Goal: Information Seeking & Learning: Understand process/instructions

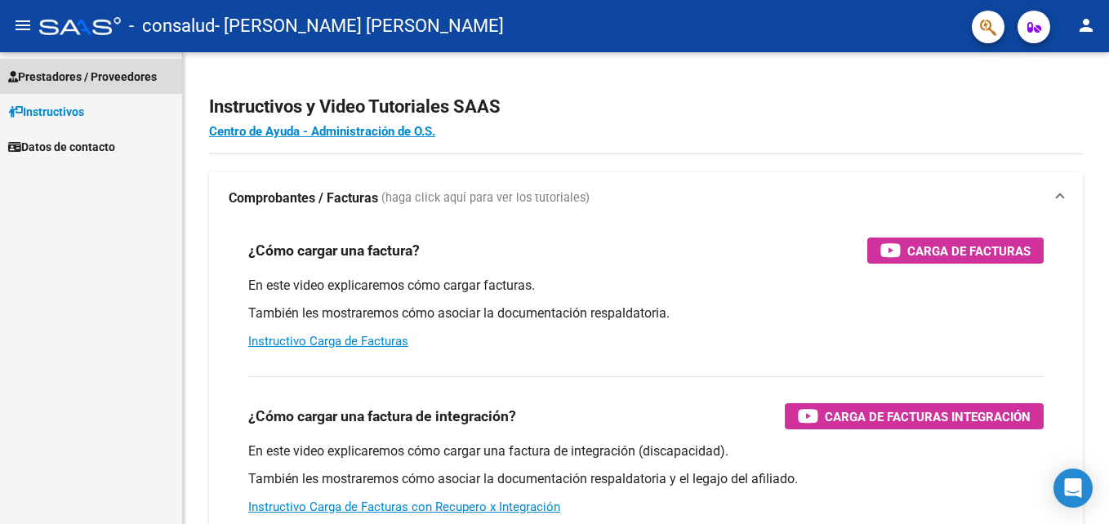
click at [69, 63] on link "Prestadores / Proveedores" at bounding box center [91, 76] width 182 height 35
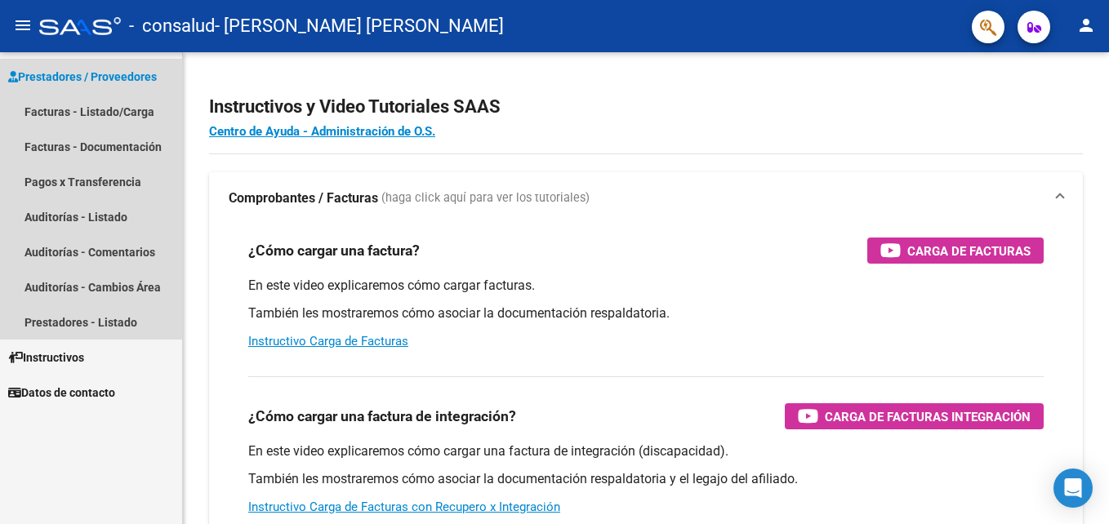
click at [47, 82] on span "Prestadores / Proveedores" at bounding box center [82, 77] width 149 height 18
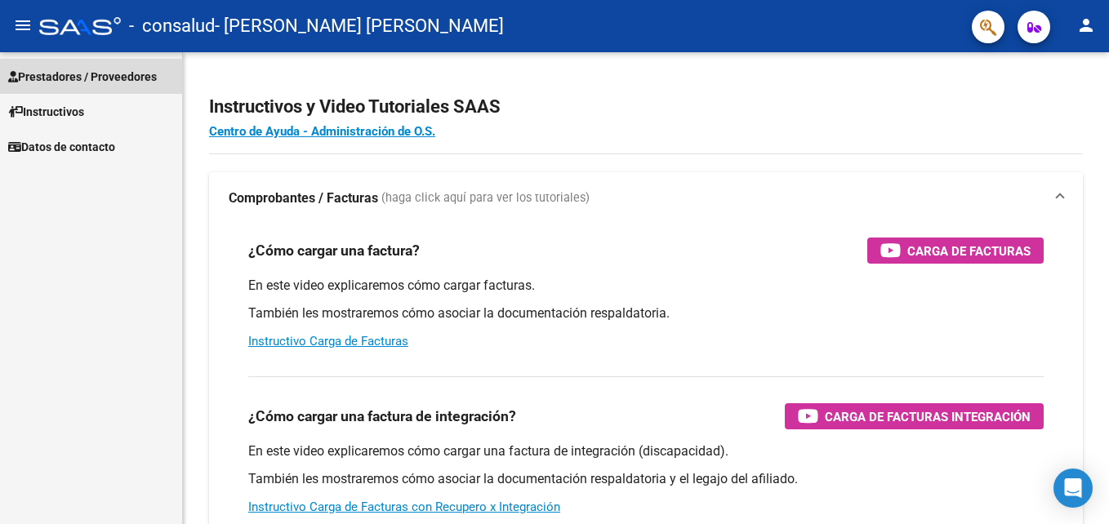
click at [54, 75] on span "Prestadores / Proveedores" at bounding box center [82, 77] width 149 height 18
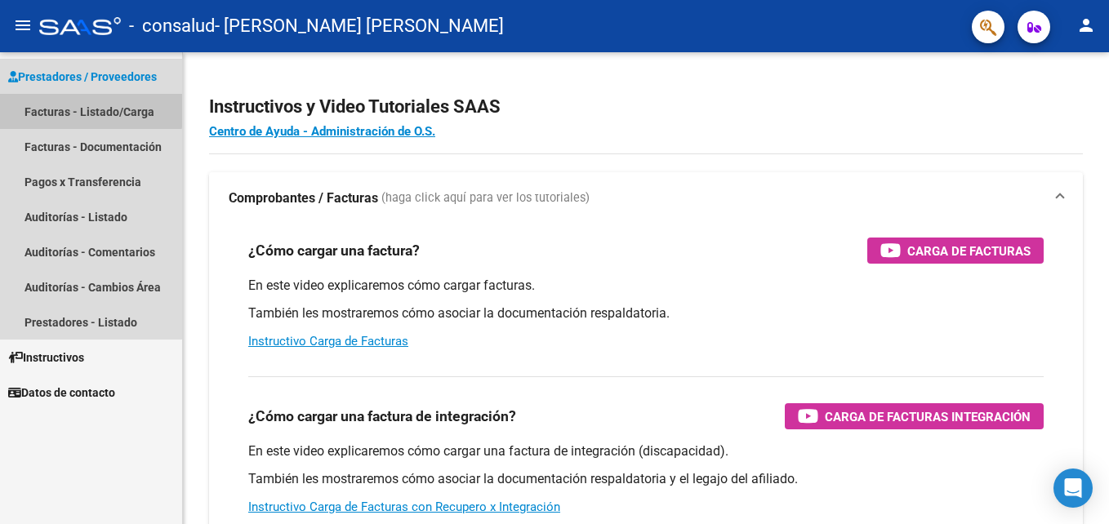
click at [56, 99] on link "Facturas - Listado/Carga" at bounding box center [91, 111] width 182 height 35
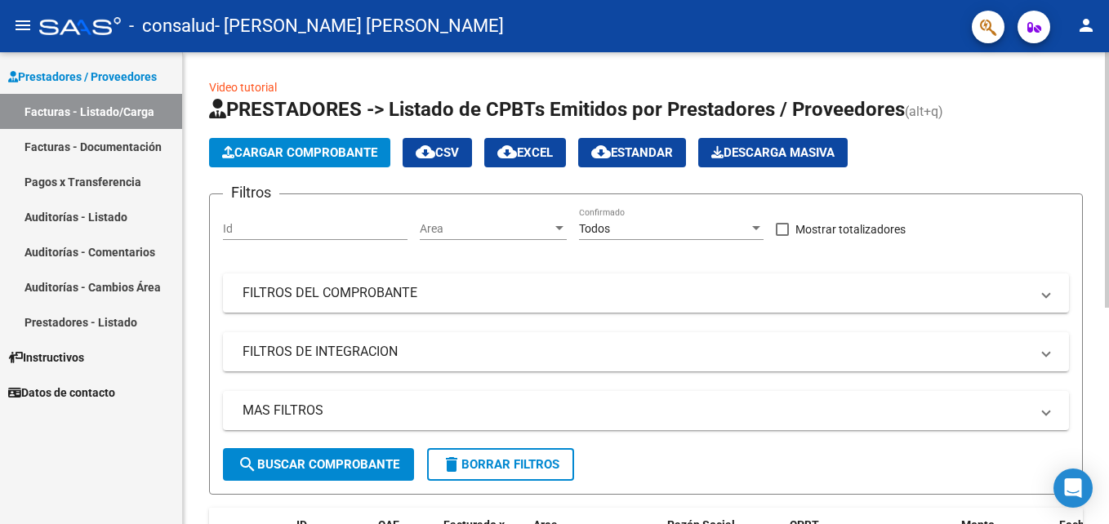
click at [1104, 396] on div "Video tutorial PRESTADORES -> Listado de CPBTs Emitidos por Prestadores / Prove…" at bounding box center [646, 481] width 926 height 859
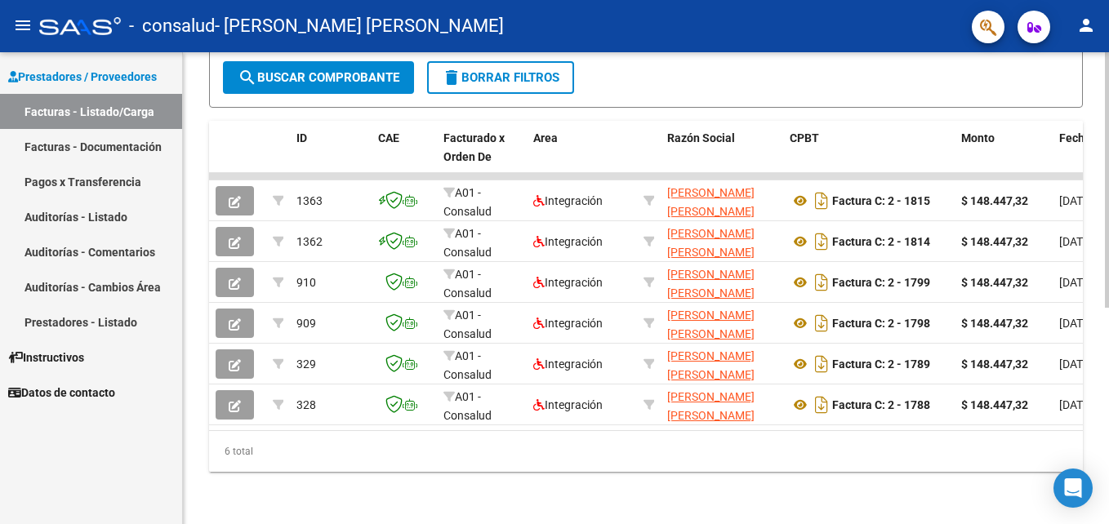
click at [1108, 412] on html "menu - consalud - [PERSON_NAME] [PERSON_NAME] person Prestadores / Proveedores …" at bounding box center [554, 262] width 1109 height 524
click at [1045, 432] on div "6 total" at bounding box center [646, 451] width 874 height 41
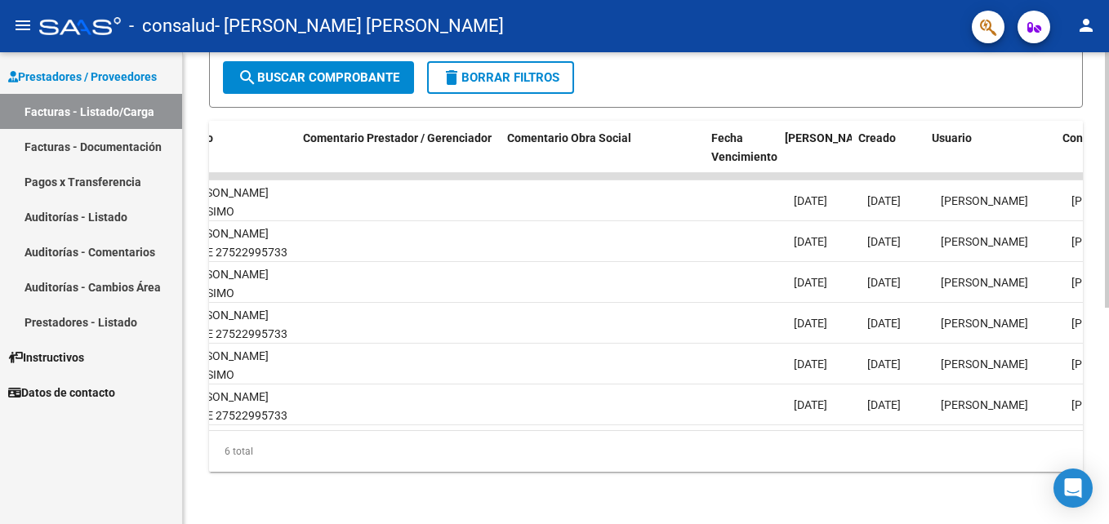
scroll to position [0, 2569]
